Goal: Task Accomplishment & Management: Manage account settings

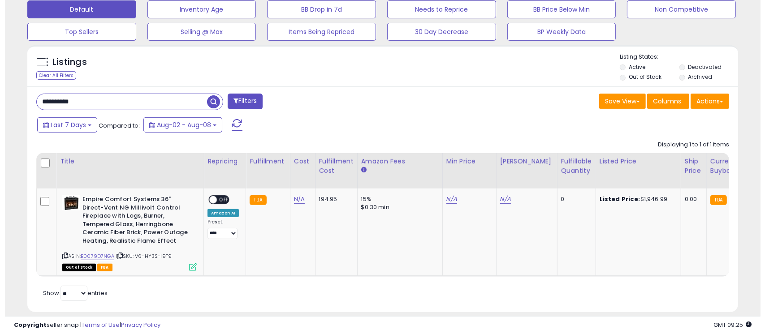
scroll to position [285, 0]
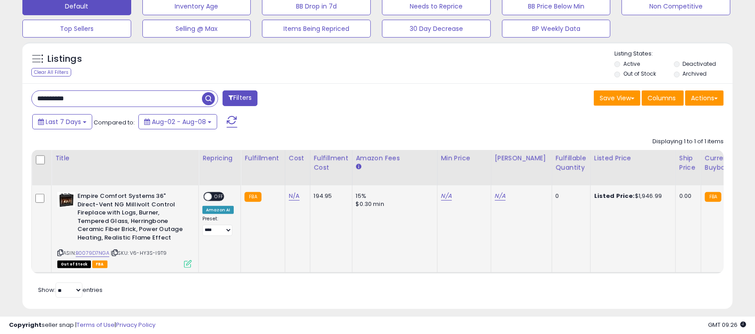
click at [216, 195] on span "OFF" at bounding box center [219, 197] width 14 height 8
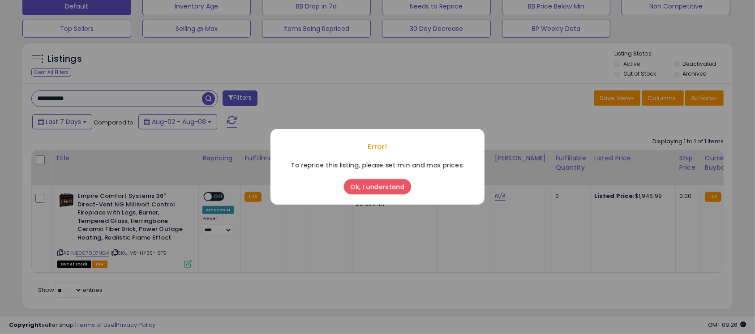
click at [375, 187] on button "Ok, I understand" at bounding box center [377, 187] width 67 height 15
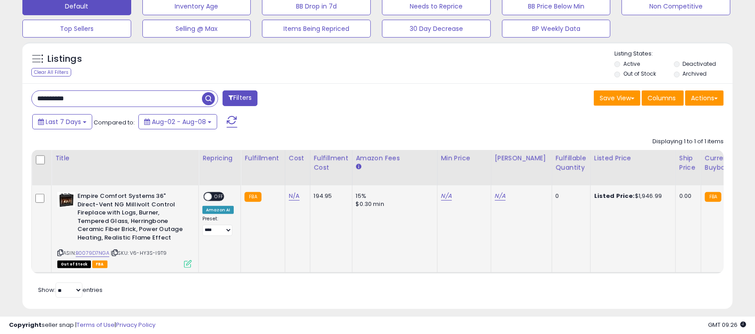
click at [190, 265] on icon at bounding box center [188, 264] width 8 height 8
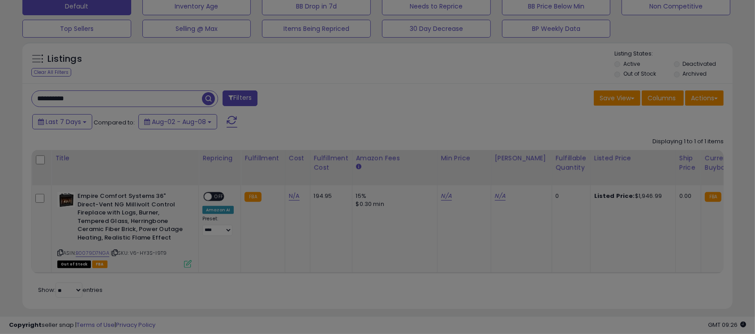
scroll to position [184, 417]
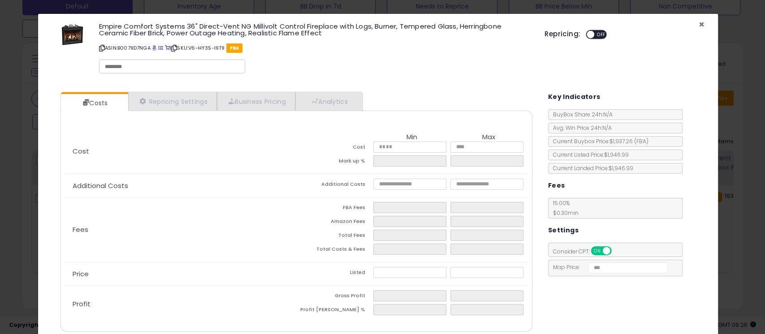
click at [698, 23] on span "×" at bounding box center [701, 24] width 6 height 13
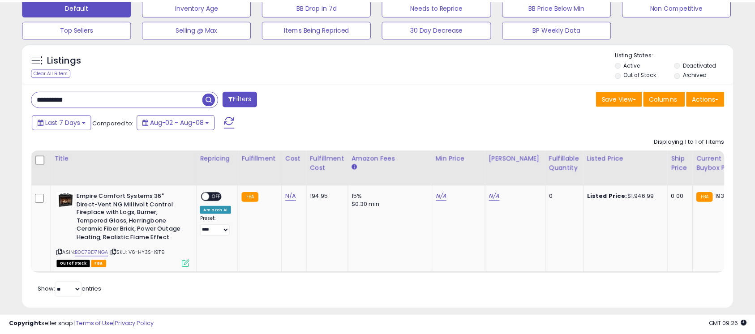
scroll to position [447815, 447586]
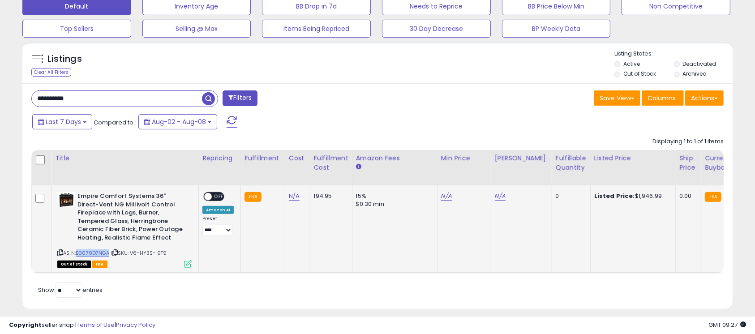
drag, startPoint x: 110, startPoint y: 255, endPoint x: 78, endPoint y: 254, distance: 31.9
click at [78, 254] on div "ASIN: B0079D7NGA | SKU: V6-HY3S-I9T9 Out of Stock FBA" at bounding box center [124, 229] width 134 height 75
copy link "B0079D7NGA"
click at [109, 103] on input "**********" at bounding box center [117, 99] width 170 height 16
paste input "text"
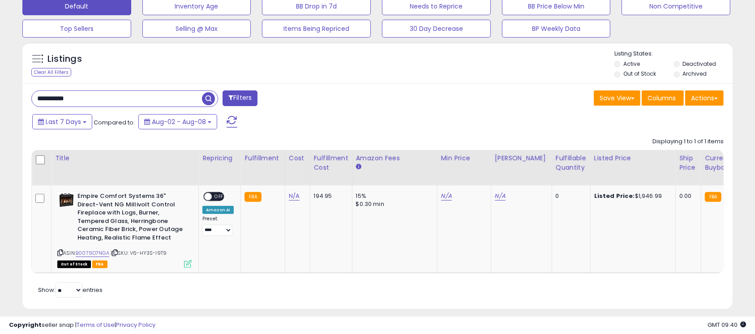
type input "**********"
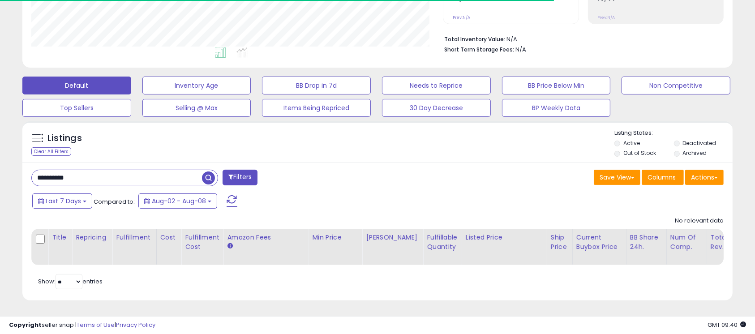
scroll to position [184, 412]
